Goal: Task Accomplishment & Management: Manage account settings

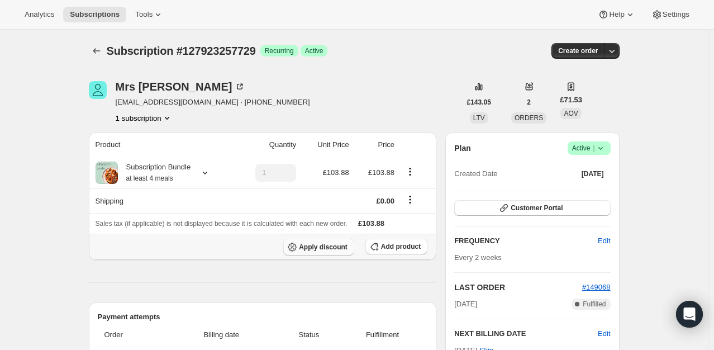
click at [326, 249] on span "Apply discount" at bounding box center [323, 246] width 49 height 9
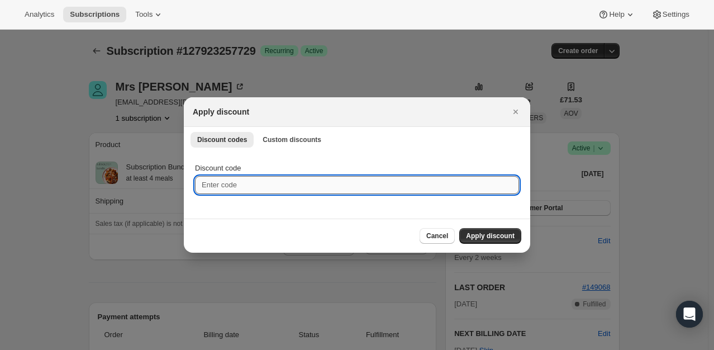
drag, startPoint x: 245, startPoint y: 182, endPoint x: 210, endPoint y: 182, distance: 34.6
click at [210, 182] on input "Discount code" at bounding box center [357, 185] width 324 height 18
type input "100"
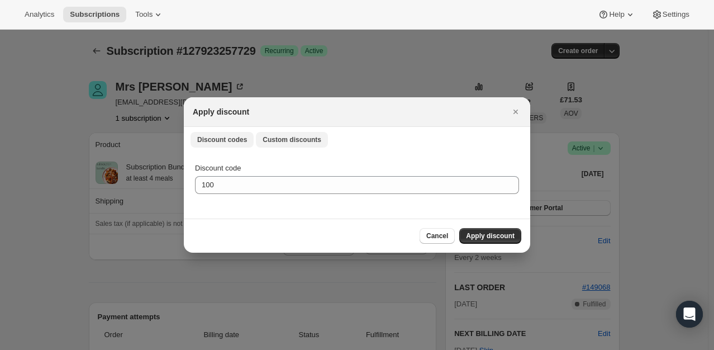
click at [270, 143] on span "Custom discounts" at bounding box center [292, 139] width 59 height 9
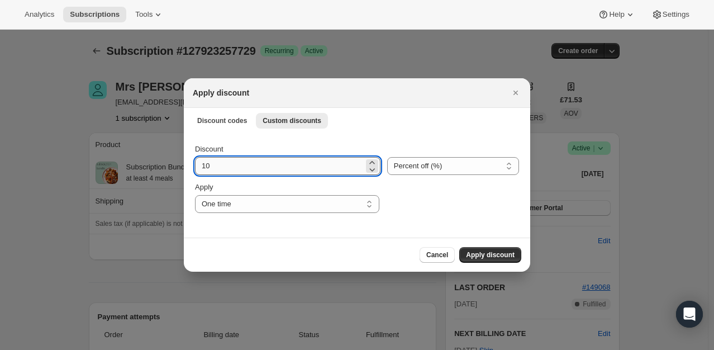
click at [220, 169] on input "10" at bounding box center [279, 166] width 169 height 18
type input "100"
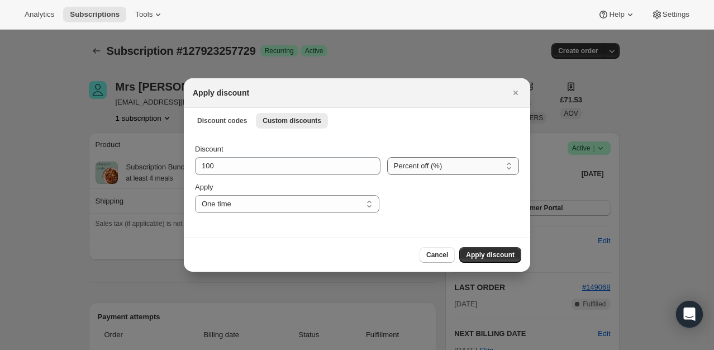
click at [454, 168] on select "Percent off (%) Amount off (£)" at bounding box center [453, 166] width 132 height 18
click at [387, 157] on select "Percent off (%) Amount off (£)" at bounding box center [453, 166] width 132 height 18
click at [492, 249] on button "Apply discount" at bounding box center [490, 255] width 62 height 16
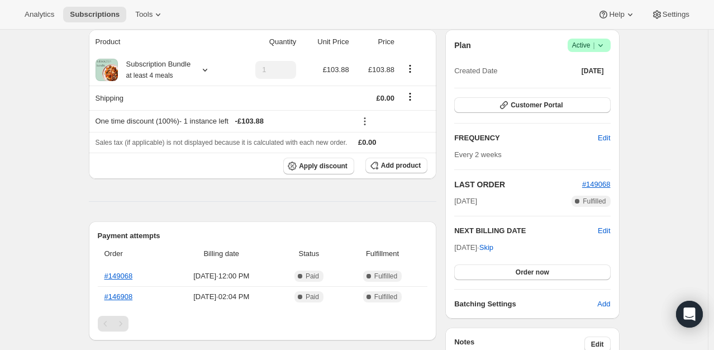
scroll to position [112, 0]
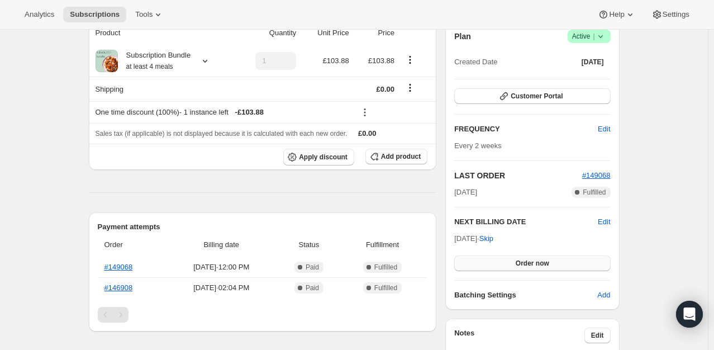
click at [547, 263] on span "Order now" at bounding box center [533, 263] width 34 height 9
click at [530, 252] on div "[DATE] · Skip Click to confirm" at bounding box center [532, 252] width 156 height 38
click at [527, 261] on span "Click to confirm" at bounding box center [532, 263] width 51 height 9
